Goal: Task Accomplishment & Management: Manage account settings

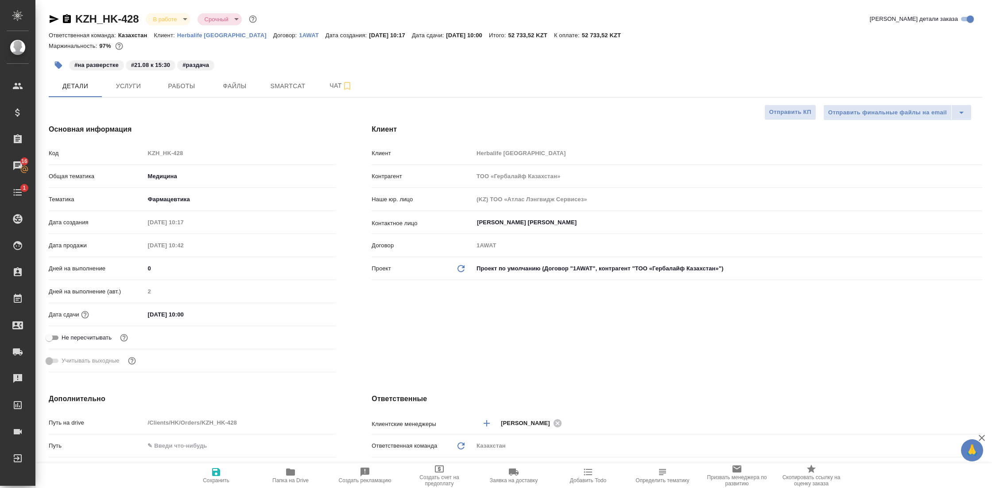
select select "RU"
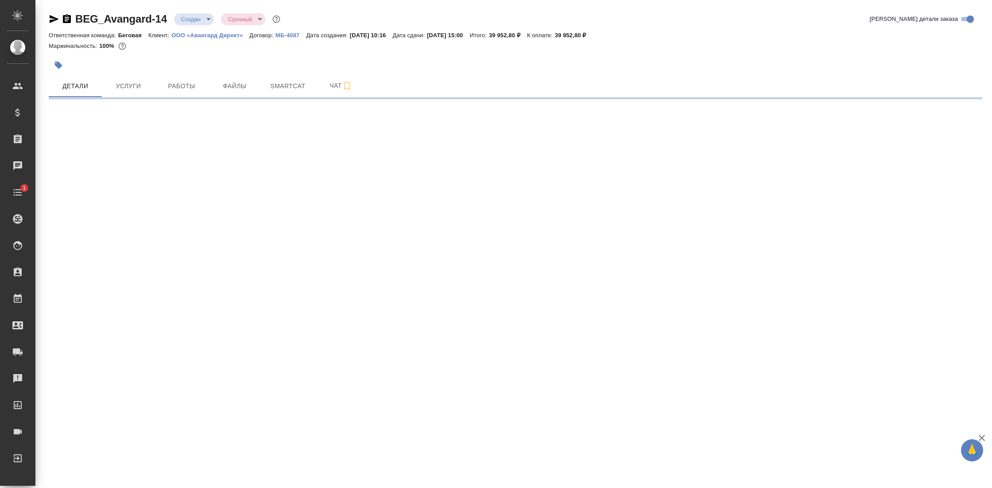
select select "RU"
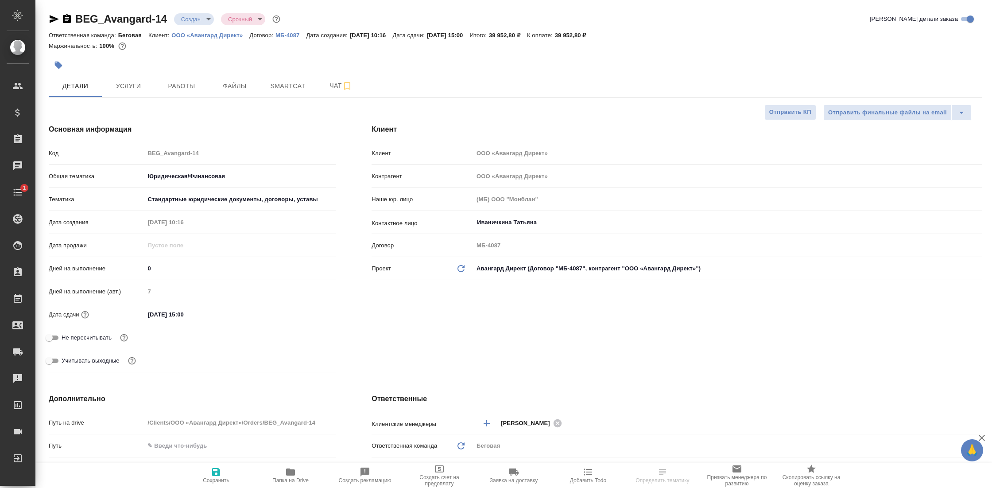
type textarea "x"
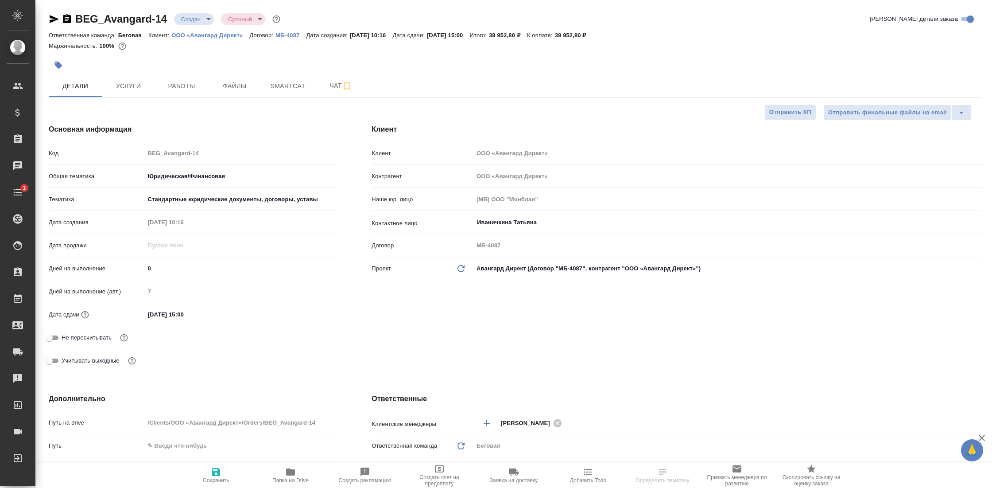
type textarea "x"
click at [291, 470] on icon "button" at bounding box center [290, 471] width 9 height 7
type textarea "x"
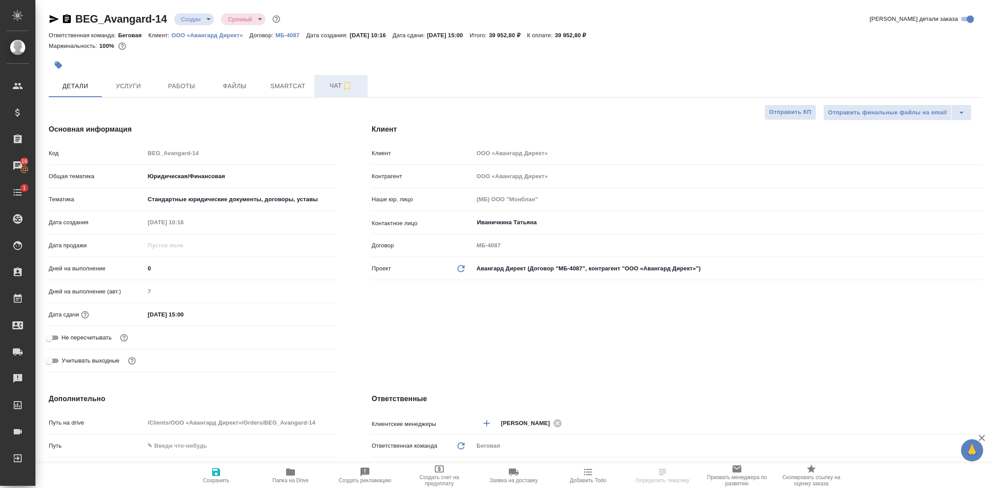
click at [334, 90] on span "Чат" at bounding box center [341, 85] width 43 height 11
type textarea "x"
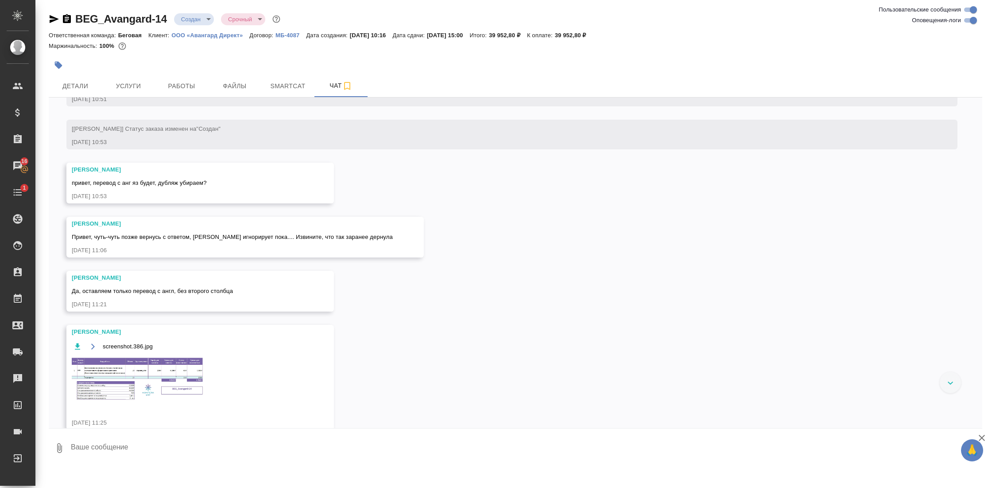
scroll to position [160, 0]
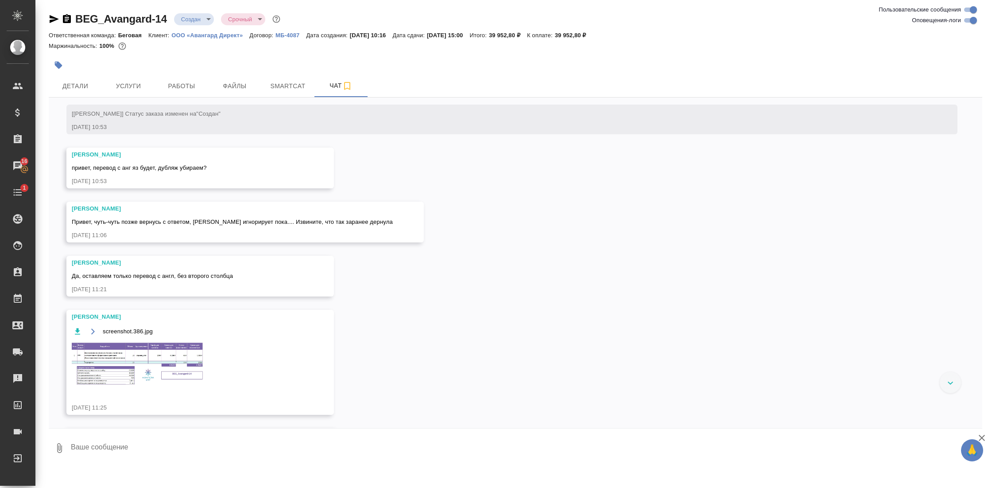
click at [164, 366] on img at bounding box center [138, 364] width 133 height 47
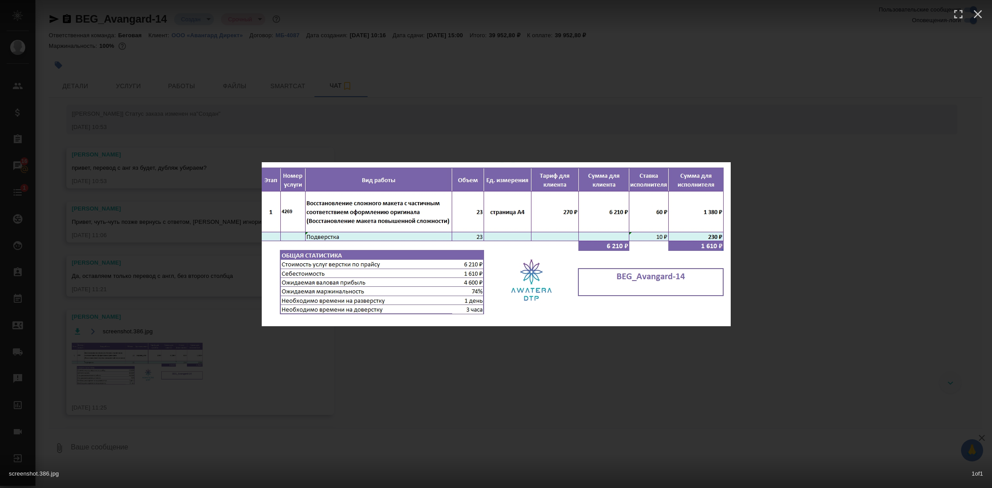
click at [474, 366] on div "screenshot.386.jpg 1 of 1" at bounding box center [496, 244] width 992 height 488
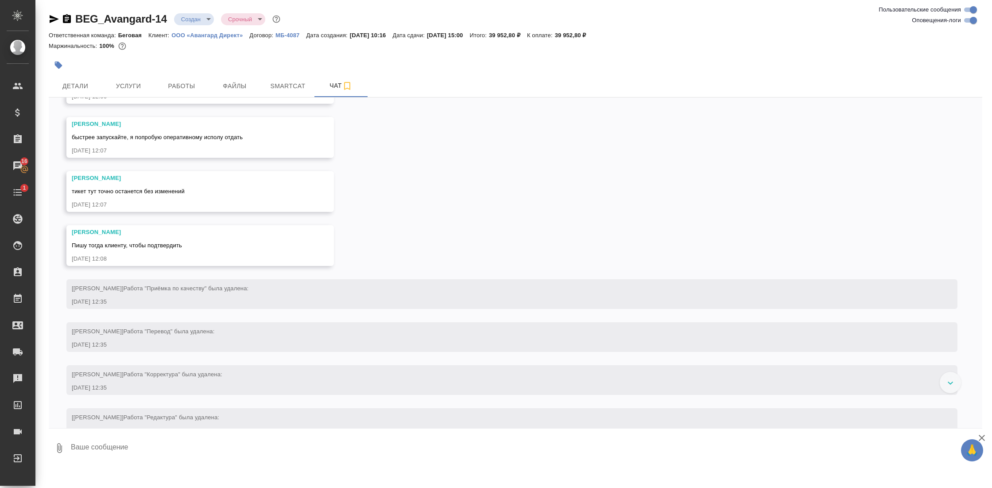
scroll to position [611, 0]
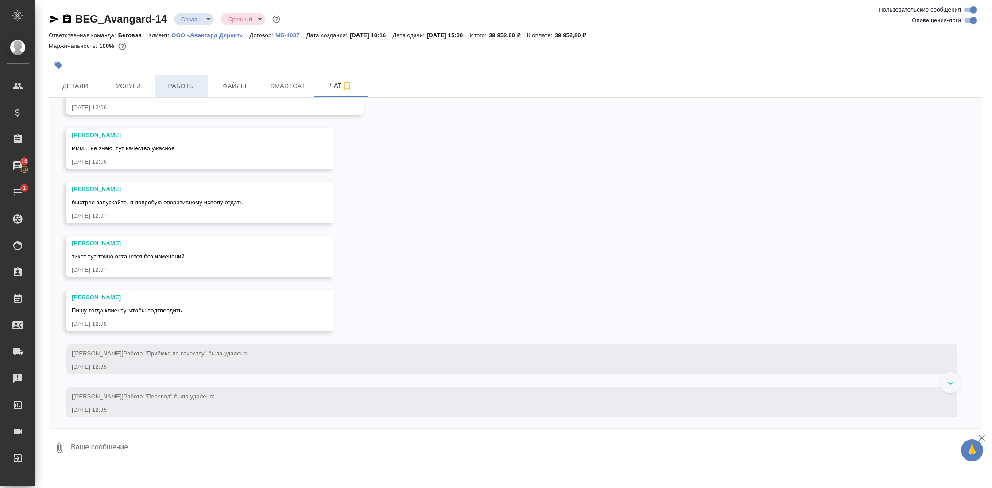
click at [189, 79] on button "Работы" at bounding box center [181, 86] width 53 height 22
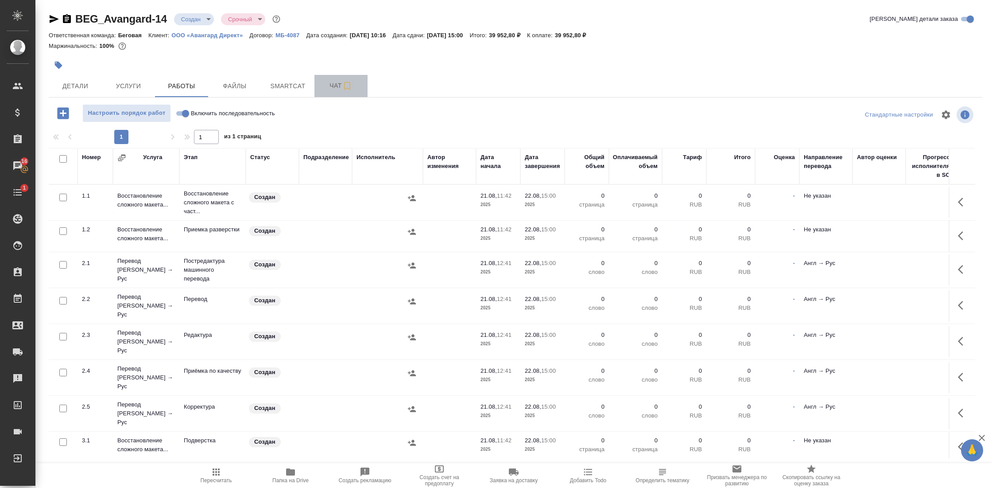
click at [338, 85] on span "Чат" at bounding box center [341, 85] width 43 height 11
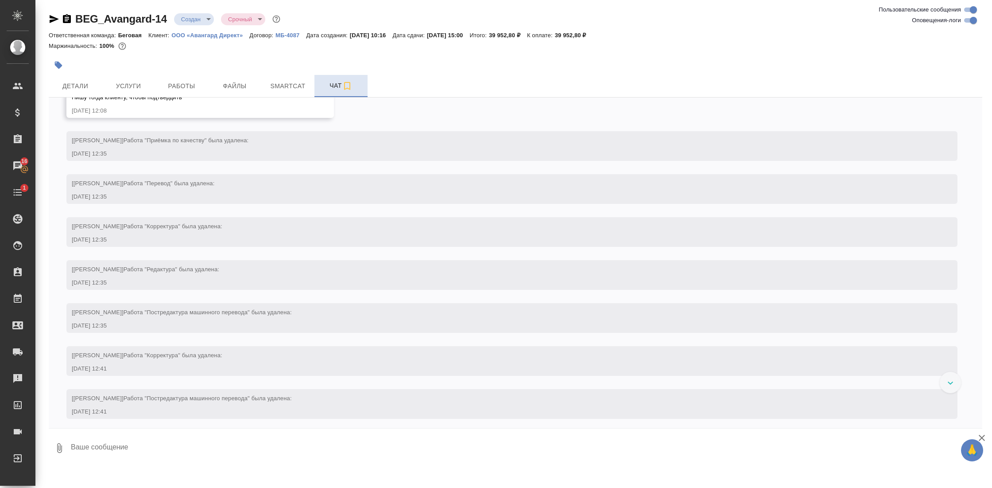
scroll to position [828, 0]
